Goal: Task Accomplishment & Management: Manage account settings

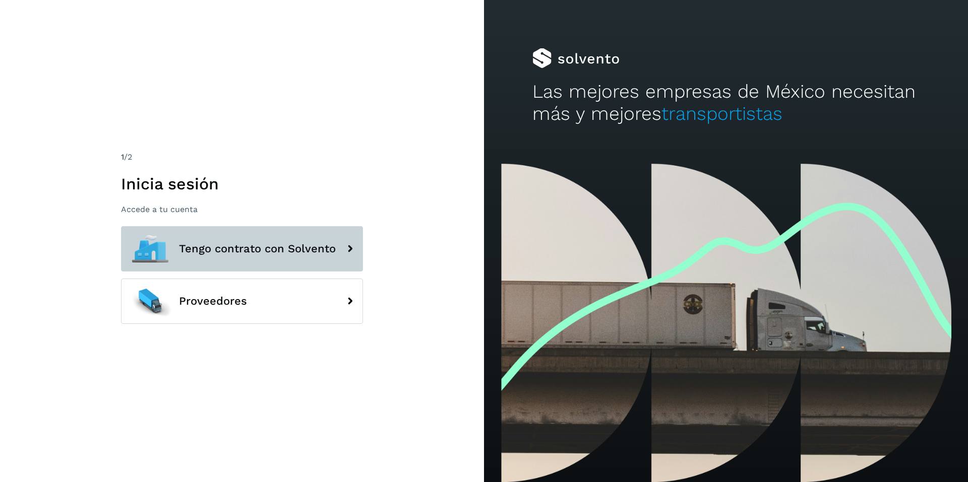
click at [236, 255] on span "Tengo contrato con Solvento" at bounding box center [257, 249] width 157 height 12
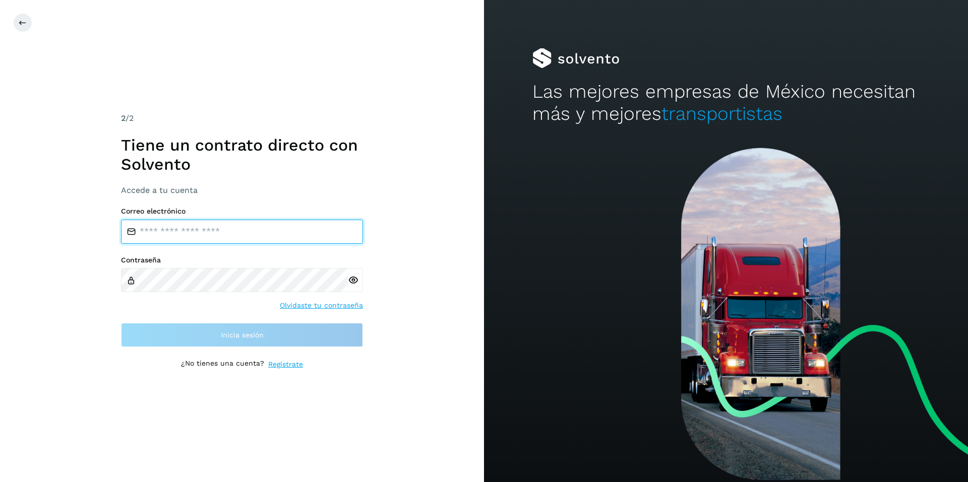
type input "**********"
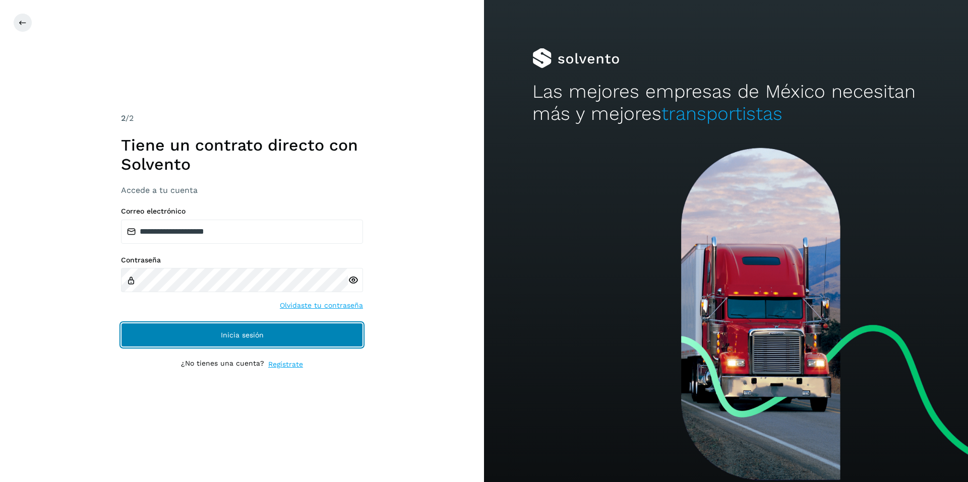
click at [229, 333] on span "Inicia sesión" at bounding box center [242, 335] width 43 height 7
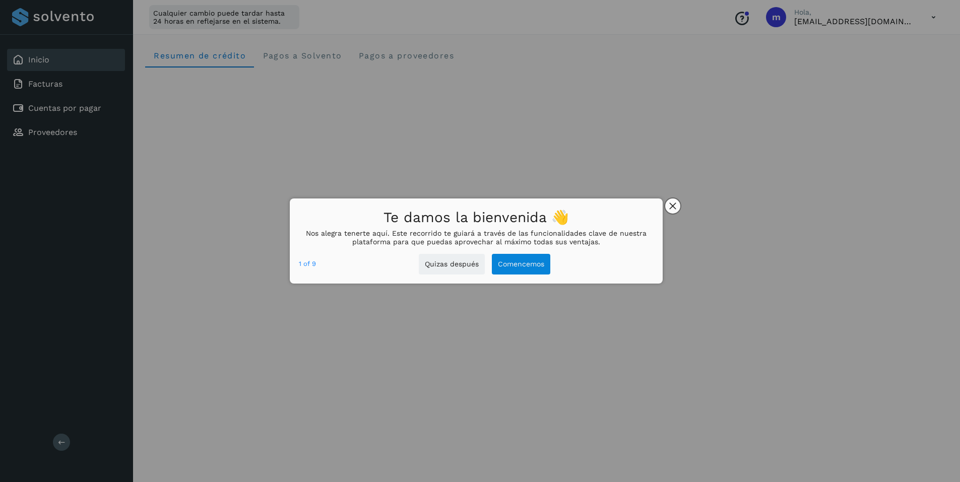
click at [673, 206] on icon "close," at bounding box center [673, 206] width 7 height 7
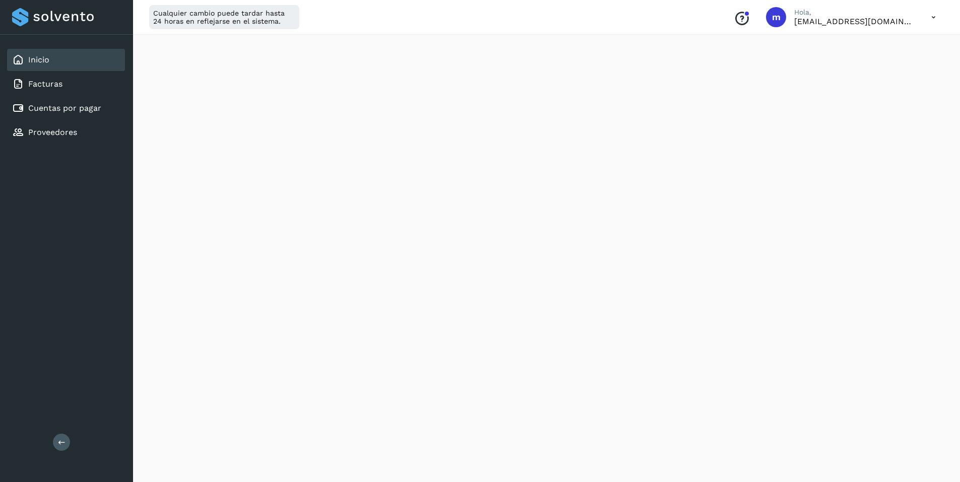
scroll to position [493, 0]
click at [936, 18] on icon at bounding box center [934, 17] width 21 height 21
click at [860, 67] on div "Cerrar sesión" at bounding box center [884, 64] width 120 height 19
